Goal: Task Accomplishment & Management: Manage account settings

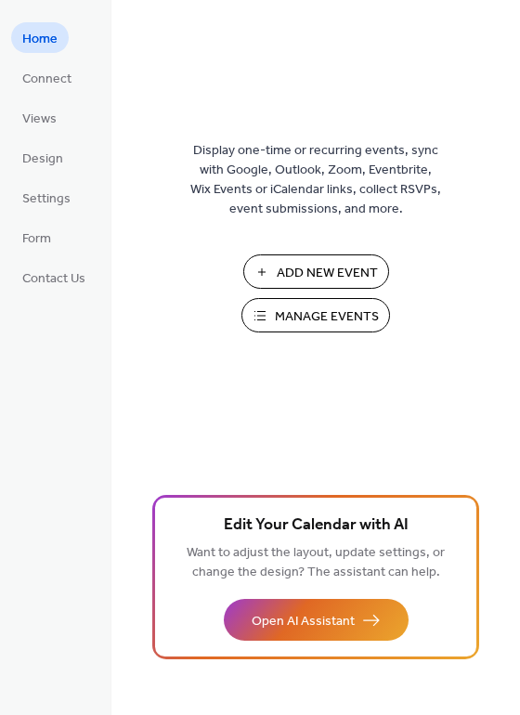
click at [329, 311] on span "Manage Events" at bounding box center [327, 316] width 104 height 19
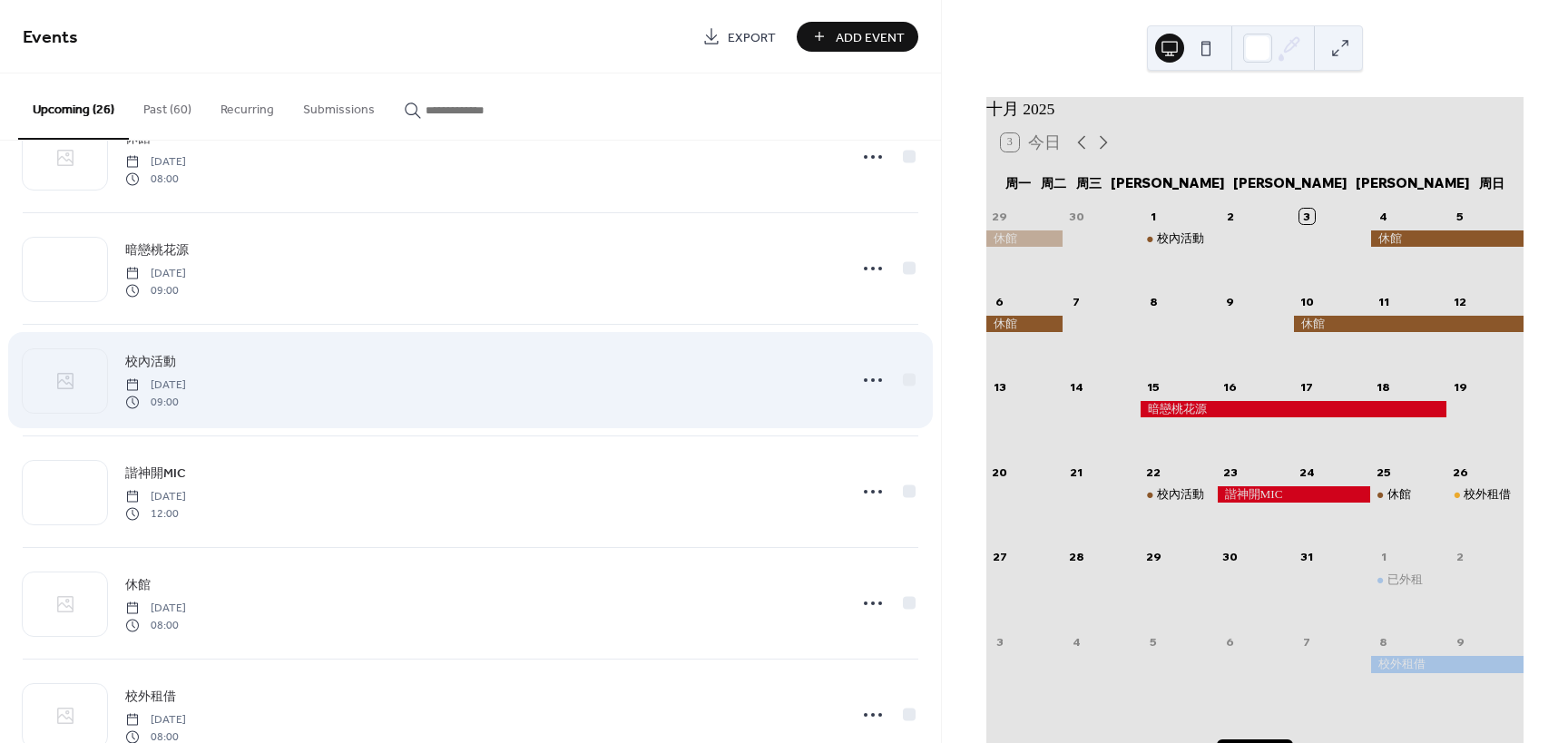
scroll to position [182, 0]
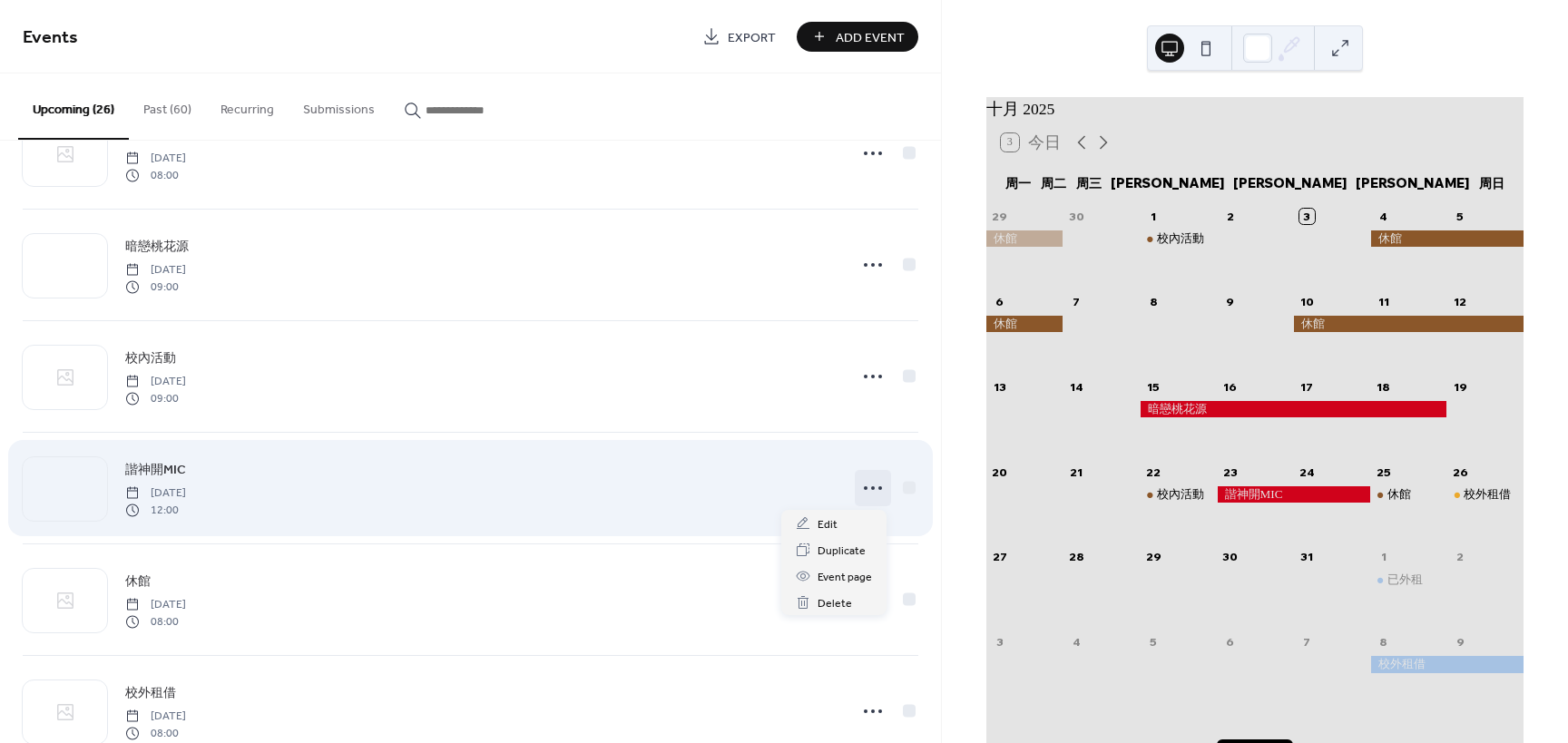
click at [863, 489] on icon at bounding box center [874, 488] width 29 height 29
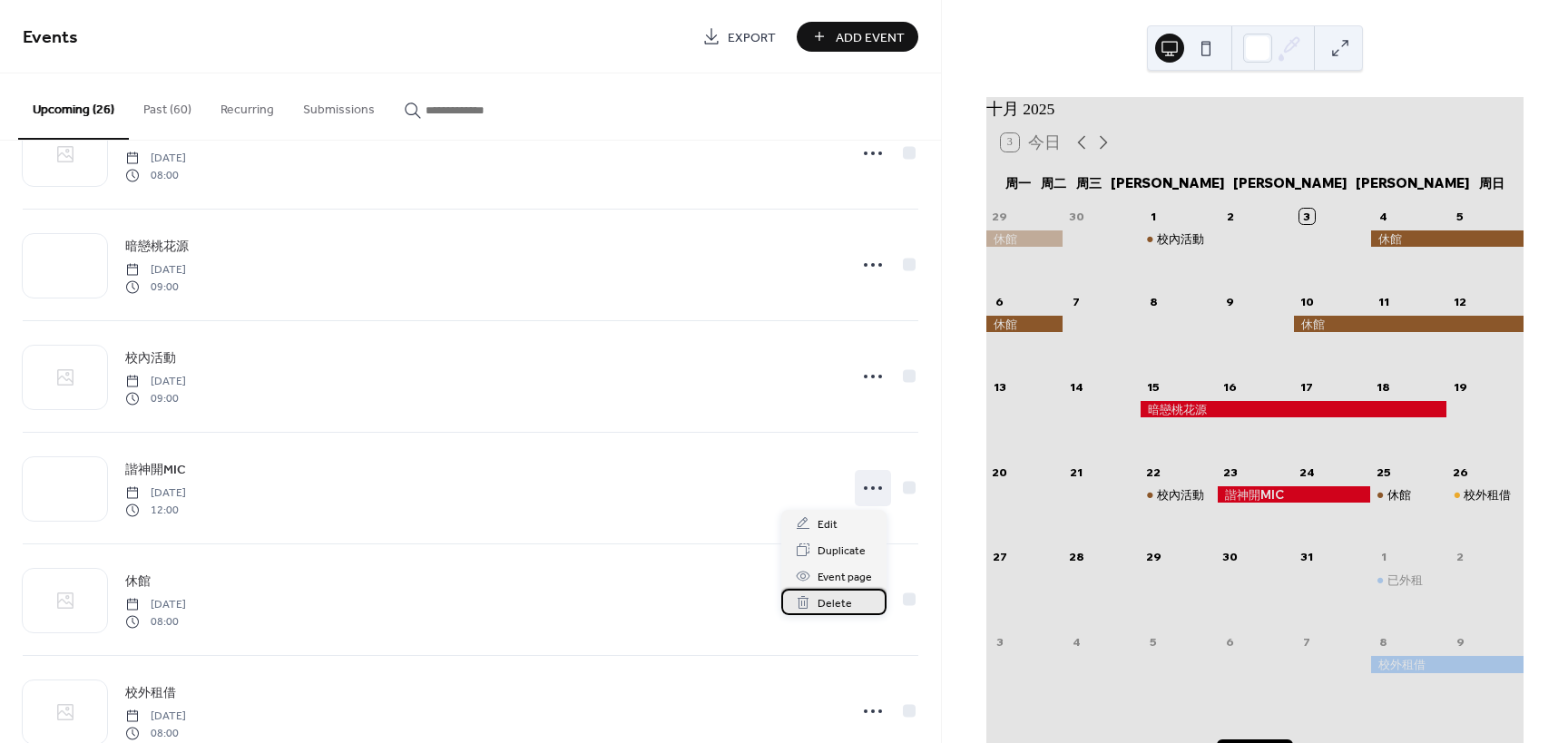
click at [836, 606] on span "Delete" at bounding box center [834, 603] width 34 height 19
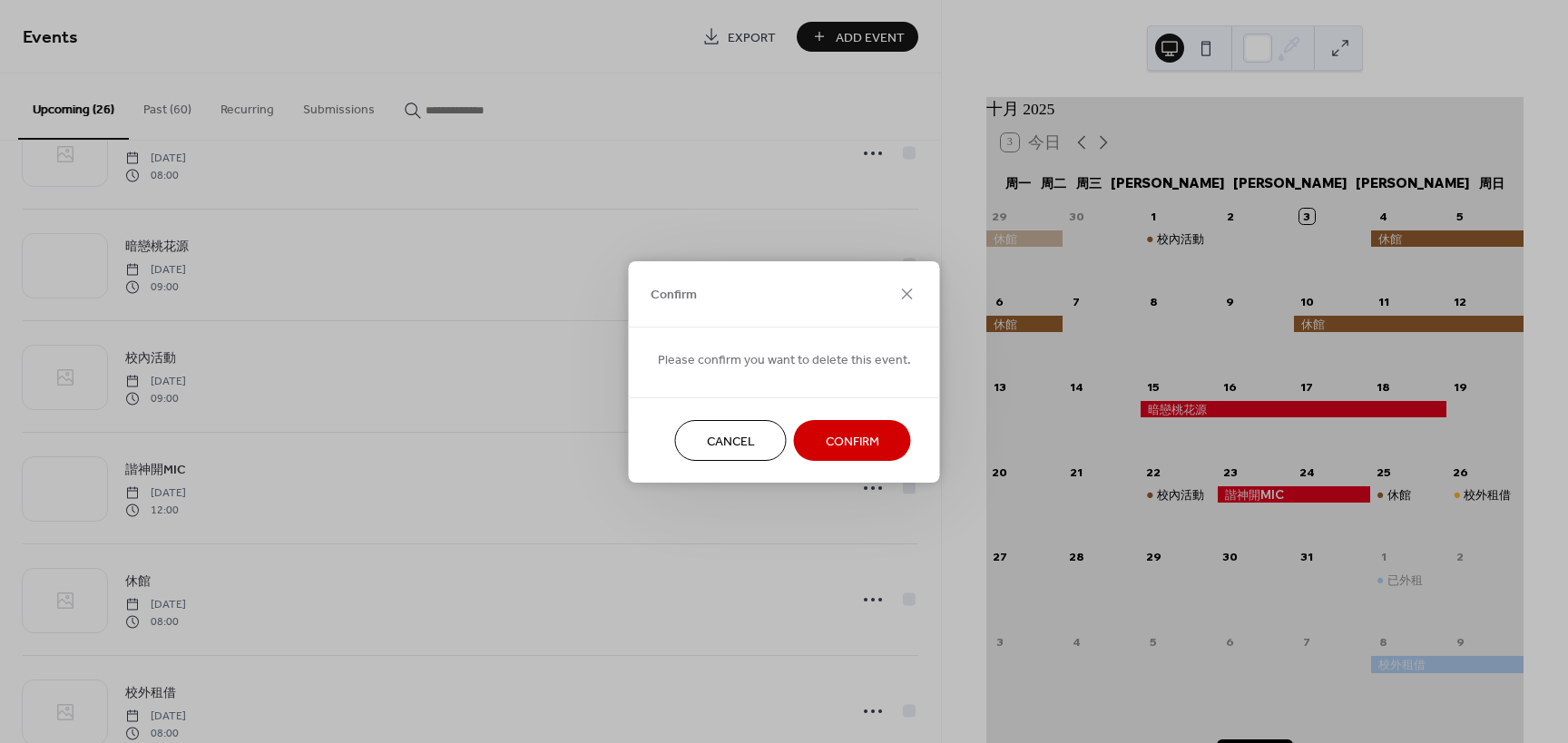
click at [830, 441] on span "Confirm" at bounding box center [852, 441] width 54 height 19
